Goal: Task Accomplishment & Management: Manage account settings

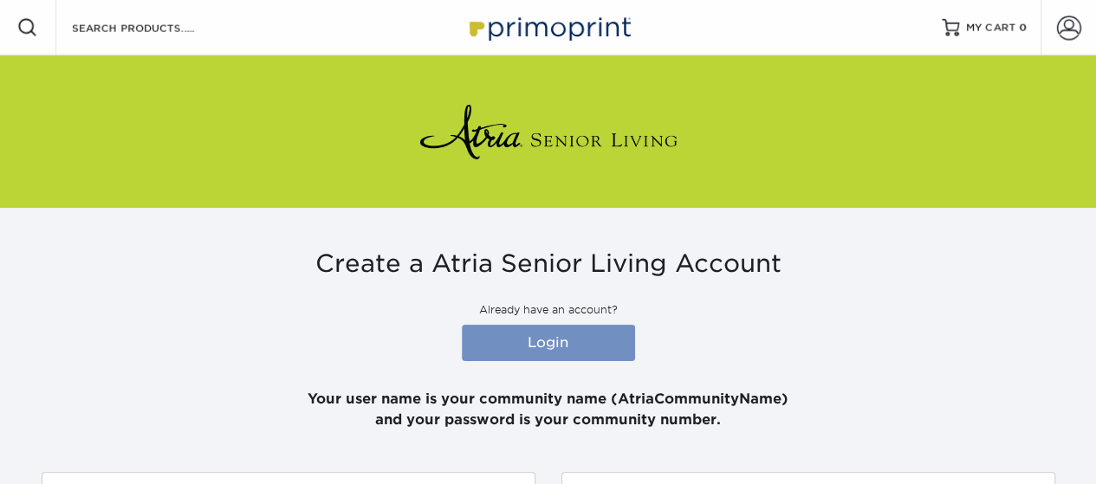
type input "[PERSON_NAME][EMAIL_ADDRESS][PERSON_NAME][DOMAIN_NAME]"
click at [527, 352] on link "Login" at bounding box center [548, 343] width 173 height 36
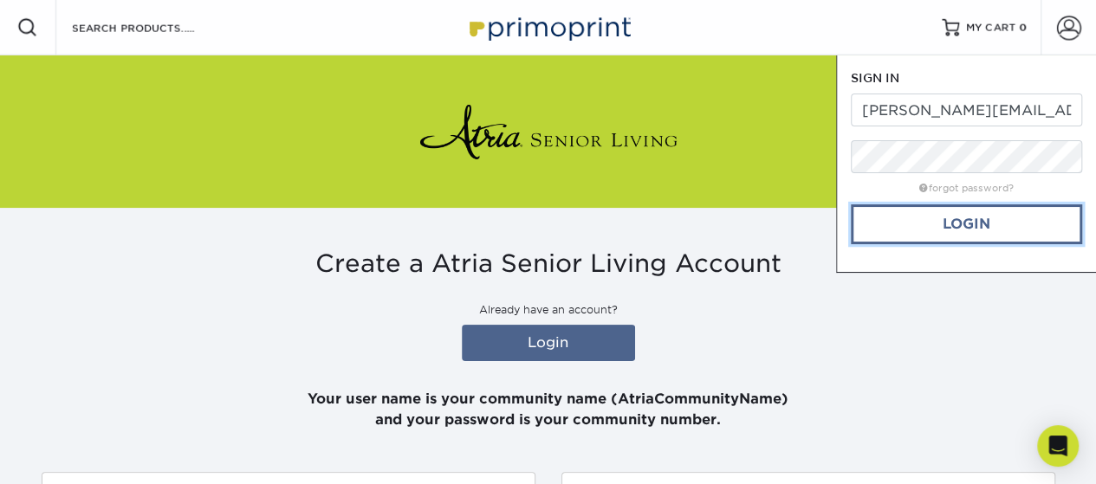
click at [935, 222] on link "Login" at bounding box center [966, 225] width 231 height 40
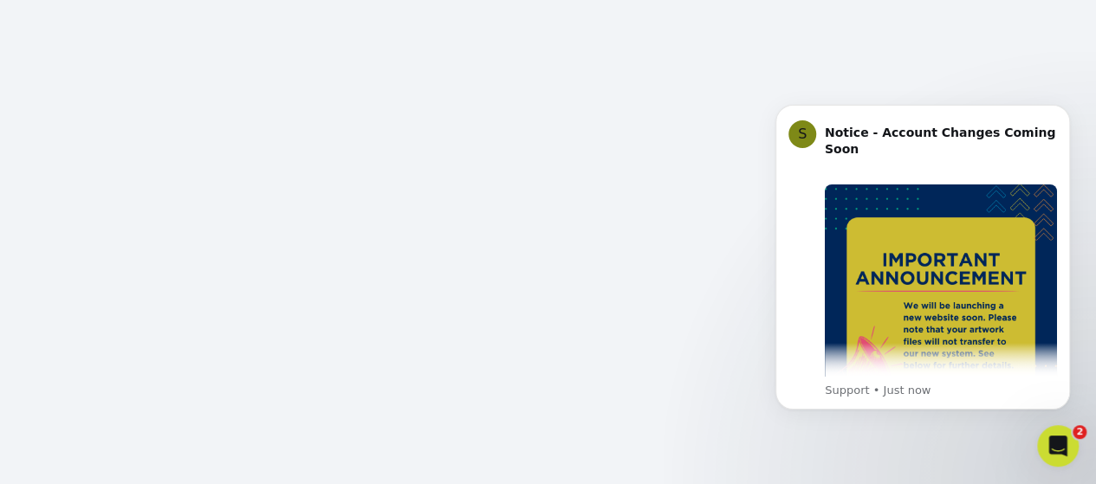
scroll to position [172, 0]
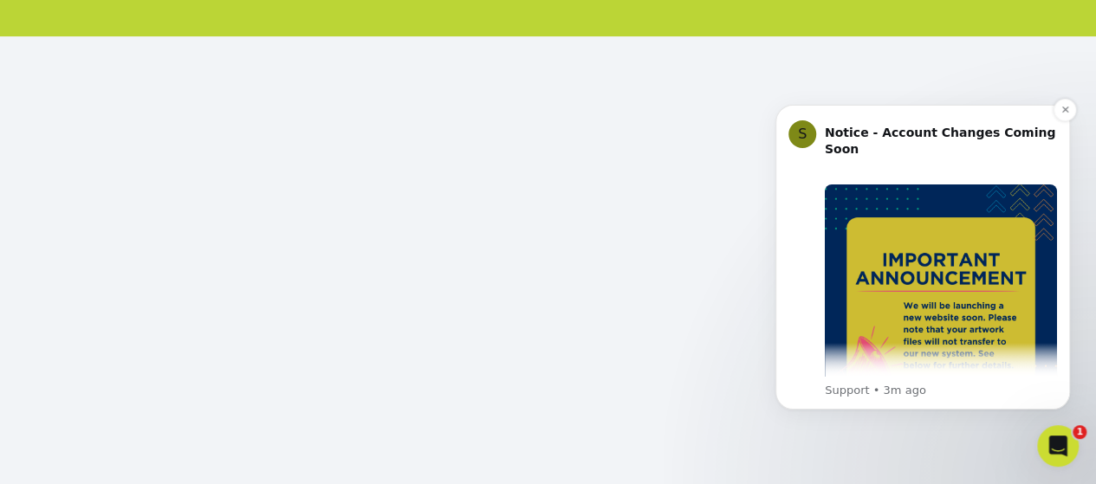
click at [878, 302] on img "Message content" at bounding box center [941, 301] width 232 height 232
